Goal: Navigation & Orientation: Find specific page/section

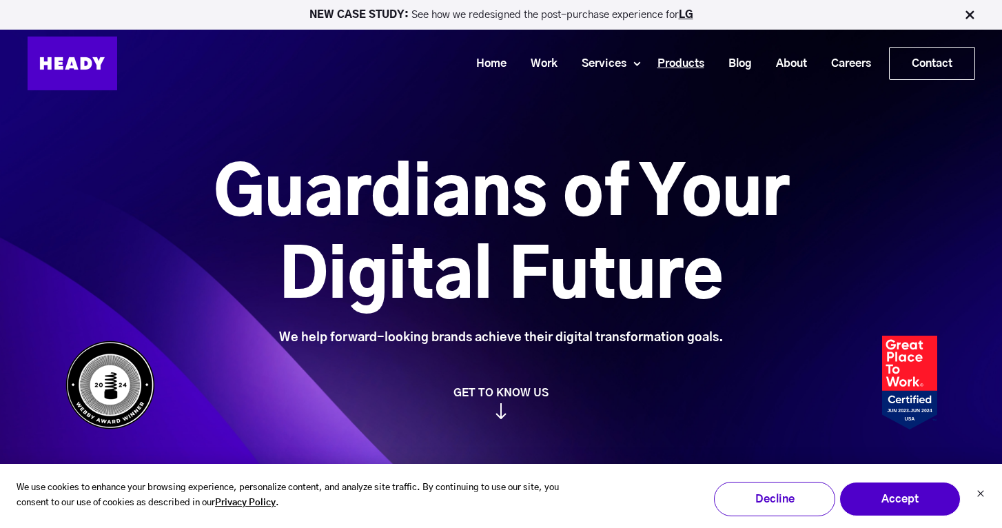
click at [673, 59] on link "Products" at bounding box center [675, 63] width 71 height 25
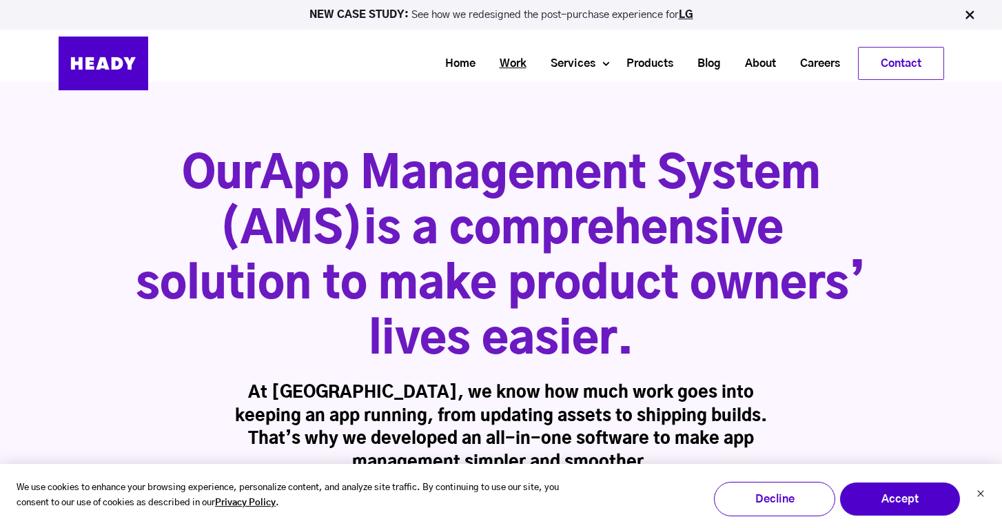
click at [516, 63] on link "Work" at bounding box center [507, 63] width 51 height 25
